Goal: Task Accomplishment & Management: Use online tool/utility

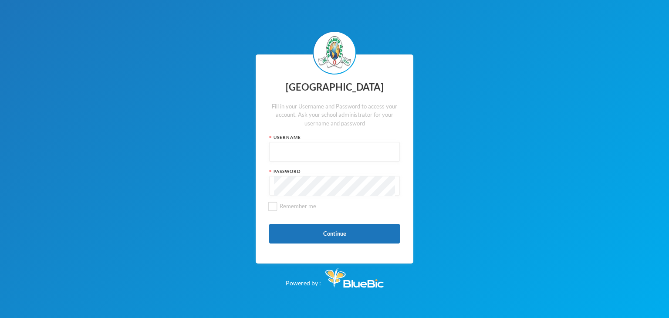
click at [310, 159] on input "text" at bounding box center [334, 152] width 121 height 20
drag, startPoint x: 300, startPoint y: 154, endPoint x: 266, endPoint y: 139, distance: 36.9
click at [266, 139] on div "Greenland Hall Fill in your Username and Password to access your account. Ask y…" at bounding box center [335, 158] width 158 height 209
type input "glh25c49"
click at [345, 230] on button "Continue" at bounding box center [334, 234] width 131 height 20
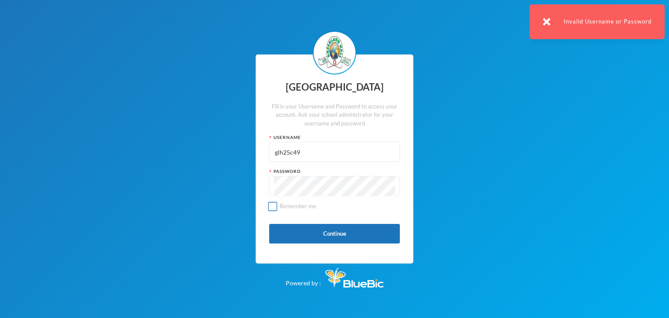
click at [276, 211] on label "Remember me" at bounding box center [334, 209] width 131 height 15
click at [276, 211] on input "Remember me" at bounding box center [272, 206] width 9 height 9
click at [292, 204] on span "Remember me" at bounding box center [298, 205] width 44 height 7
click at [277, 204] on input "Remember me" at bounding box center [272, 206] width 9 height 9
checkbox input "false"
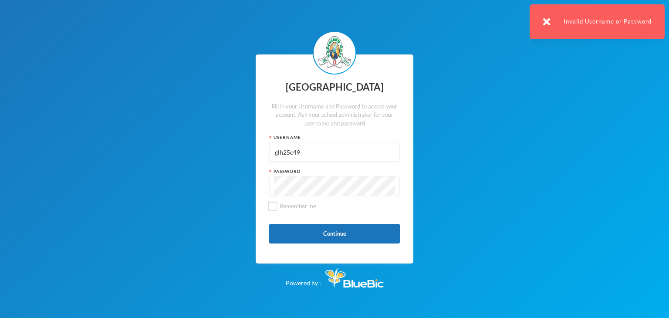
click at [296, 155] on input "glh25c49" at bounding box center [334, 152] width 121 height 20
click at [305, 153] on input "glh25c49" at bounding box center [334, 152] width 121 height 20
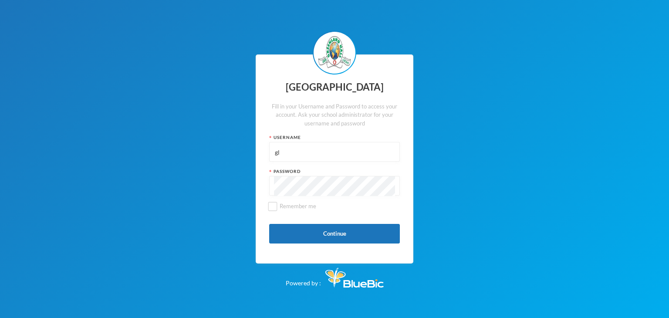
type input "g"
type input "OLALERE OBALOLUWA"
click at [376, 214] on label "Remember me" at bounding box center [334, 209] width 131 height 15
click at [277, 211] on input "Remember me" at bounding box center [272, 206] width 9 height 9
click at [381, 231] on button "Continue" at bounding box center [334, 234] width 131 height 20
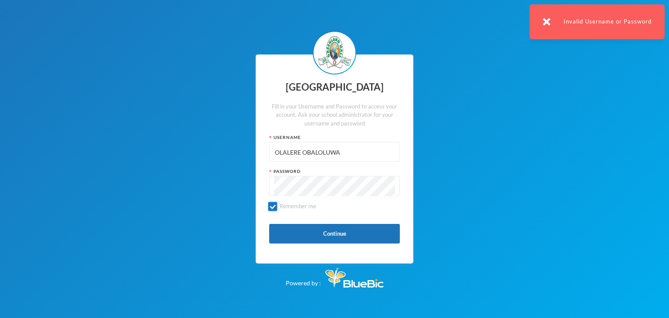
click at [269, 205] on input "Remember me" at bounding box center [272, 206] width 9 height 9
checkbox input "false"
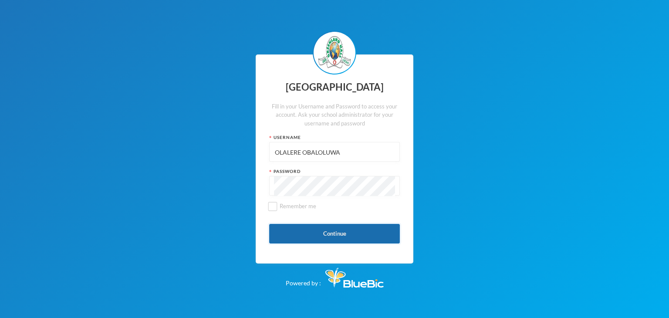
click at [336, 236] on button "Continue" at bounding box center [334, 234] width 131 height 20
